Goal: Contribute content: Add original content to the website for others to see

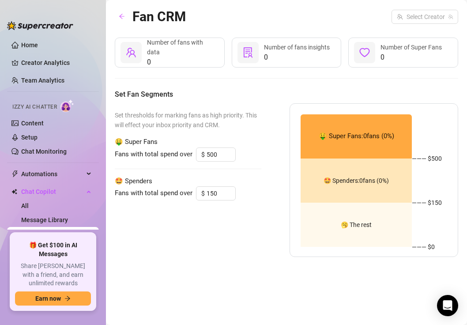
scroll to position [46, 0]
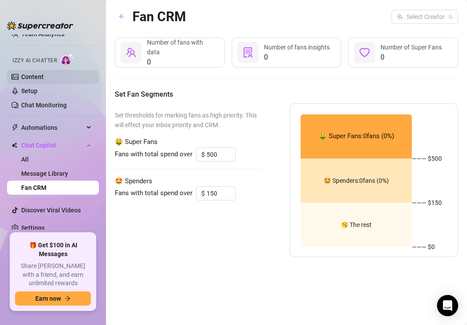
click at [44, 80] on link "Content" at bounding box center [32, 76] width 23 height 7
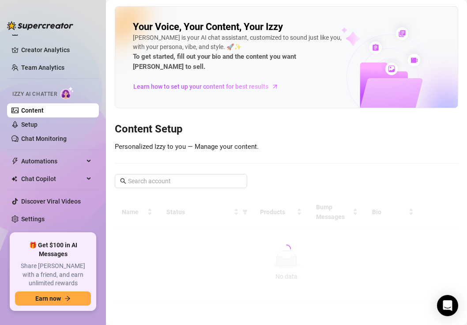
scroll to position [4, 0]
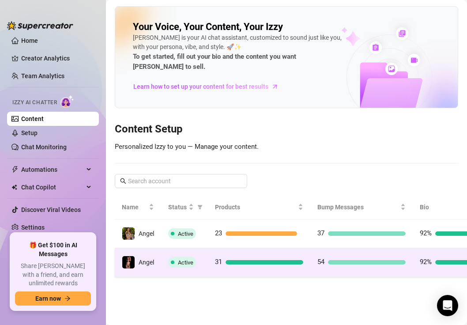
click at [242, 248] on td "31" at bounding box center [259, 262] width 102 height 29
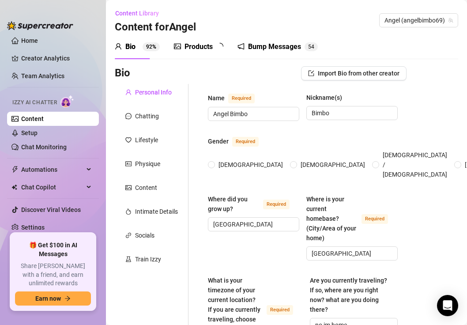
radio input "true"
type input "[DATE]"
click at [253, 49] on div "Bump Messages 5 4" at bounding box center [284, 47] width 80 height 11
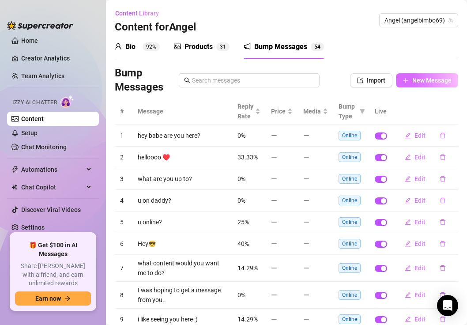
click at [446, 84] on button "New Message" at bounding box center [427, 80] width 62 height 14
type textarea "Type your message here..."
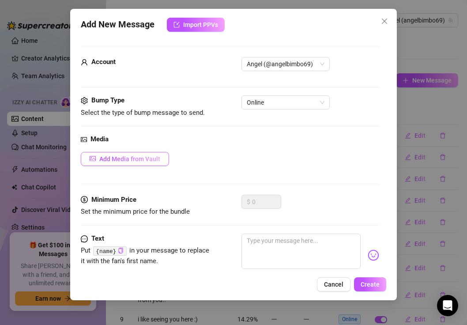
click at [163, 159] on button "Add Media from Vault" at bounding box center [125, 159] width 88 height 14
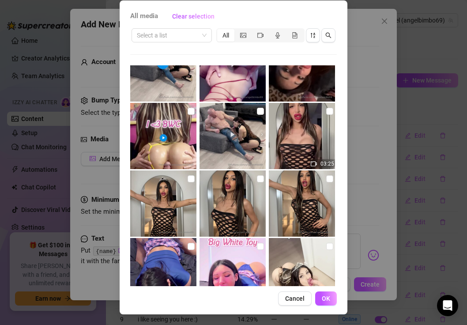
scroll to position [774, 0]
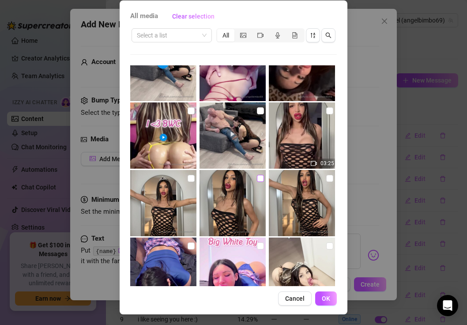
click at [257, 178] on input "checkbox" at bounding box center [260, 178] width 7 height 7
checkbox input "true"
click at [322, 300] on span "OK" at bounding box center [326, 298] width 8 height 7
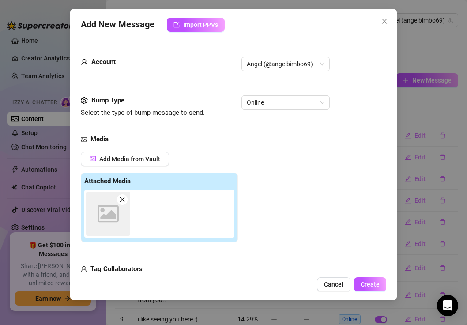
scroll to position [125, 0]
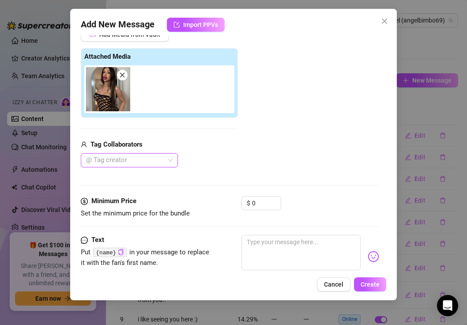
click at [151, 161] on div at bounding box center [125, 160] width 84 height 12
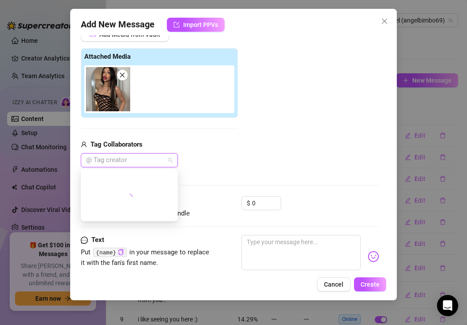
click at [198, 167] on div "@ Tag creator" at bounding box center [159, 160] width 157 height 14
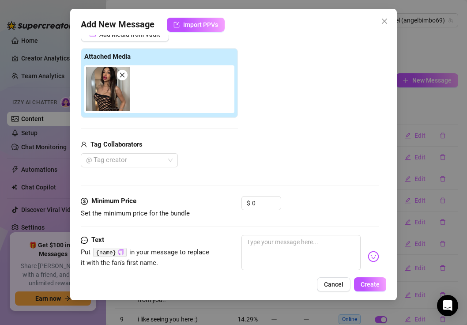
scroll to position [147, 0]
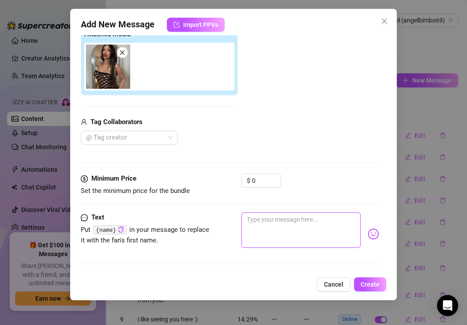
click at [272, 217] on textarea at bounding box center [302, 229] width 120 height 35
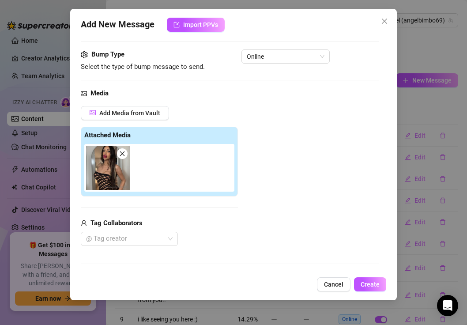
scroll to position [0, 0]
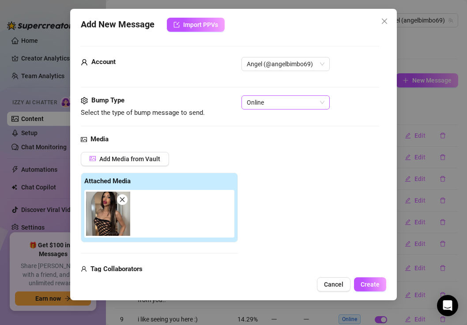
click at [294, 106] on span "Online" at bounding box center [286, 102] width 78 height 13
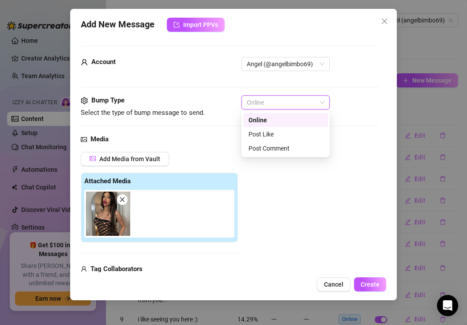
click at [294, 106] on span "Online" at bounding box center [286, 102] width 78 height 13
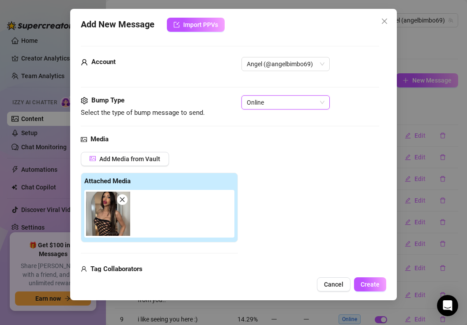
click at [283, 106] on span "Online" at bounding box center [286, 102] width 78 height 13
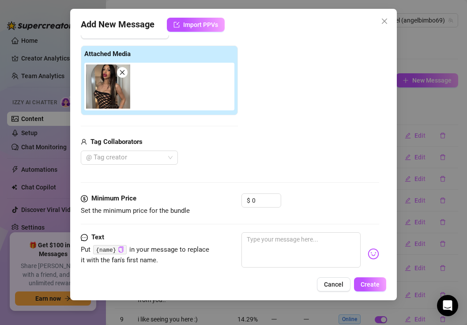
scroll to position [126, 0]
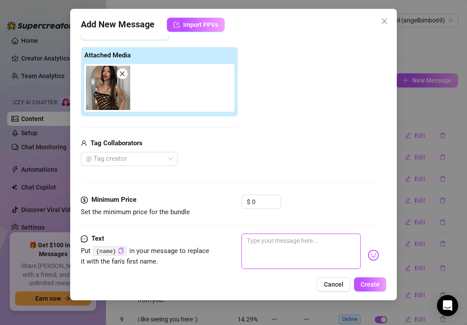
click at [288, 247] on textarea at bounding box center [302, 251] width 120 height 35
type textarea "h"
type textarea "he"
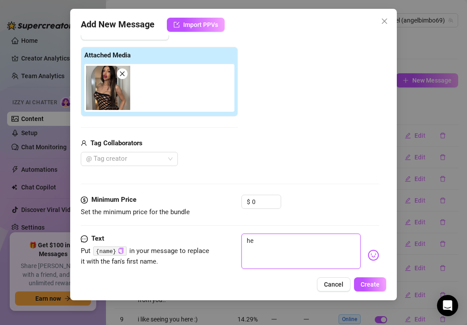
type textarea "hey"
type textarea "hey d"
type textarea "hey da"
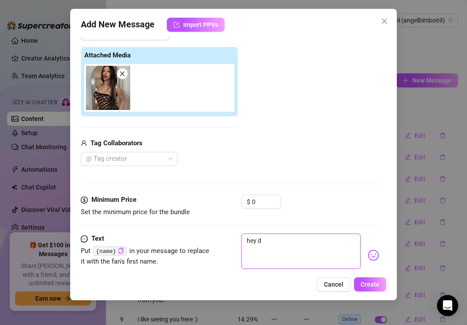
type textarea "hey da"
type textarea "hey dad"
type textarea "hey dadd"
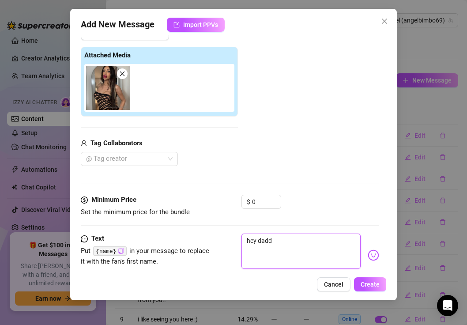
type textarea "hey daddy"
type textarea "hey daddy!"
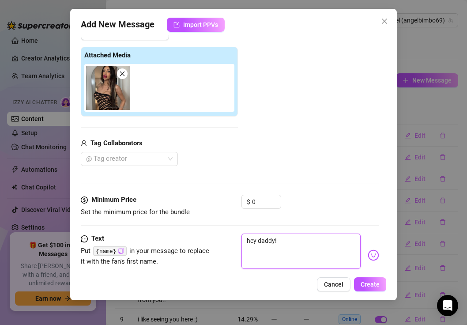
type textarea "hey daddy!"
type textarea "hey daddy! d"
type textarea "hey daddy! do"
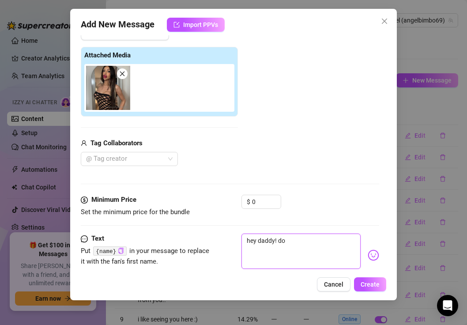
type textarea "hey daddy! do"
type textarea "hey daddy! do y"
type textarea "hey daddy! do yo"
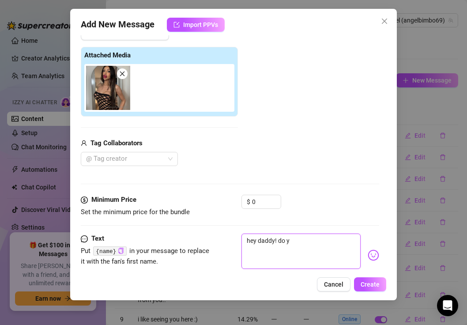
type textarea "hey daddy! do yo"
type textarea "hey daddy! do you"
type textarea "hey daddy! do you l"
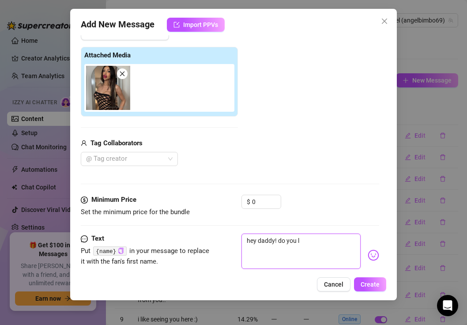
type textarea "hey daddy! do you li"
type textarea "hey daddy! do you lik"
type textarea "hey daddy! do you like"
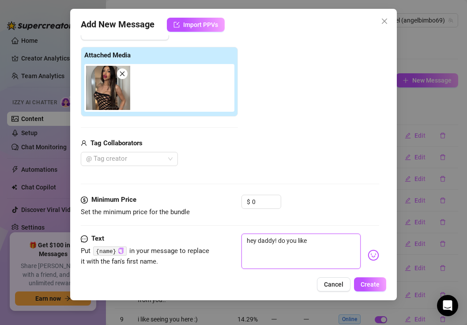
type textarea "hey daddy! do you like"
type textarea "hey daddy! do you like f"
type textarea "hey daddy! do you like fi"
type textarea "hey daddy! do you like fis"
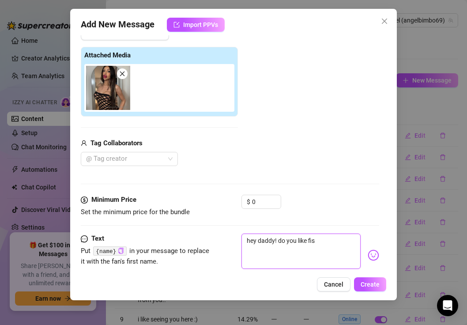
type textarea "hey daddy! do you like fis"
type textarea "hey daddy! do you like fish"
type textarea "hey daddy! do you like fishn"
type textarea "hey daddy! do you like [GEOGRAPHIC_DATA]"
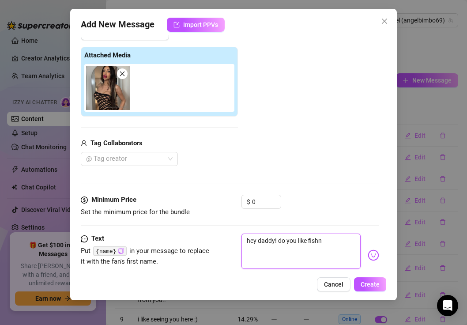
type textarea "hey daddy! do you like [GEOGRAPHIC_DATA]"
type textarea "hey daddy! do you like fishnet"
type textarea "hey daddy! do you like fishnets"
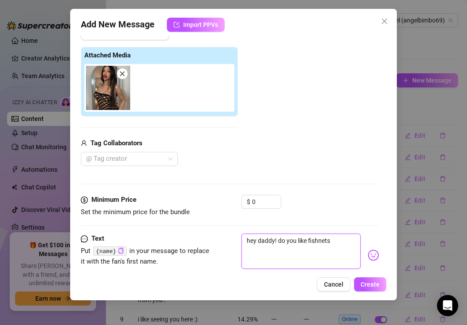
type textarea "hey daddy! do you like fishnets?"
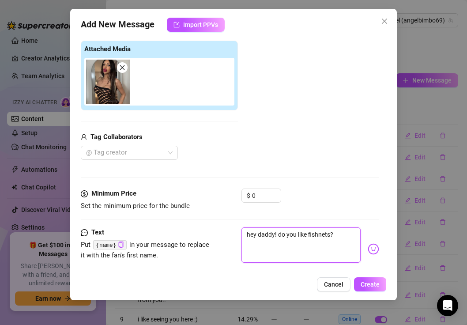
scroll to position [147, 0]
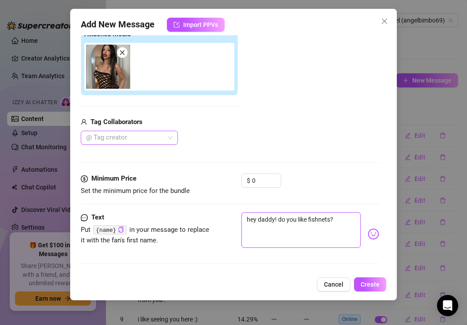
click at [134, 142] on div at bounding box center [125, 138] width 84 height 12
type textarea "hey daddy! do you like fishnets?"
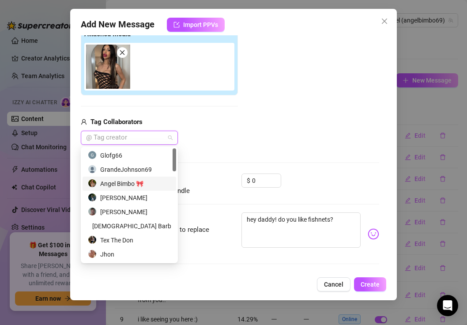
click at [146, 183] on div "Angel Bimbo 🎀" at bounding box center [129, 184] width 83 height 10
click at [235, 204] on div at bounding box center [230, 204] width 299 height 0
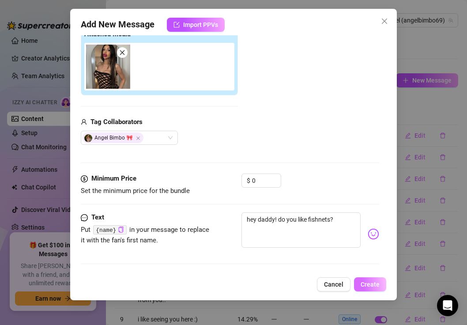
click at [365, 283] on span "Create" at bounding box center [370, 284] width 19 height 7
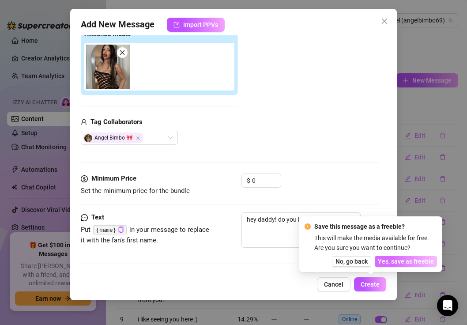
click at [394, 263] on span "Yes, save as freebie" at bounding box center [406, 261] width 56 height 7
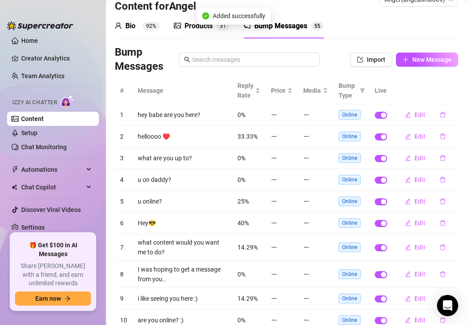
scroll to position [0, 0]
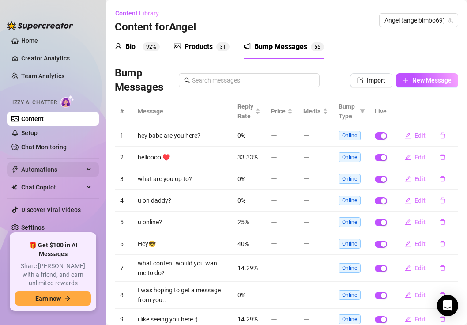
click at [52, 162] on ul "Home Creator Analytics Team Analytics Izzy AI Chatter Content Setup Chat Monito…" at bounding box center [53, 131] width 92 height 195
click at [53, 165] on span "Automations" at bounding box center [52, 169] width 63 height 14
